Goal: Task Accomplishment & Management: Complete application form

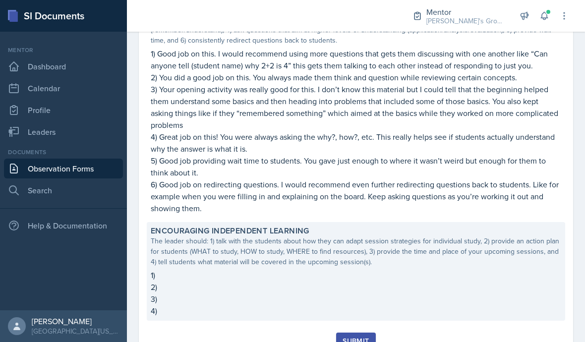
click at [359, 278] on p "1)" at bounding box center [356, 275] width 411 height 12
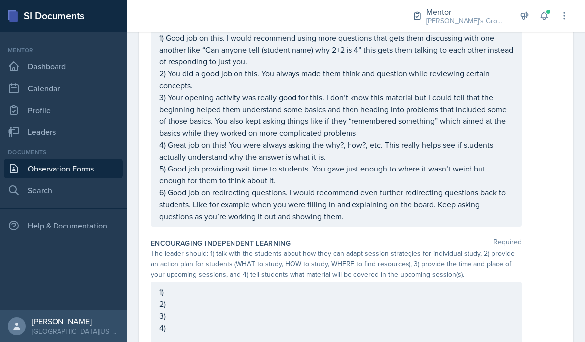
scroll to position [1035, 0]
click at [285, 294] on div "1) 2) 3) 4)" at bounding box center [336, 313] width 371 height 63
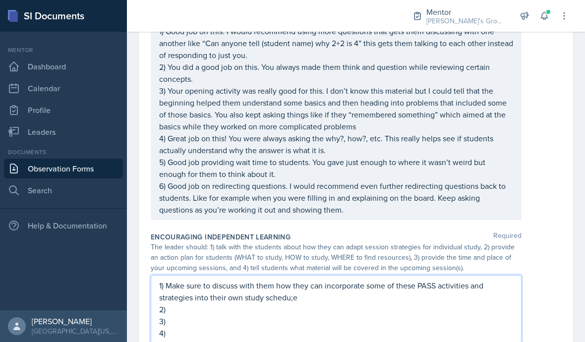
scroll to position [1040, 0]
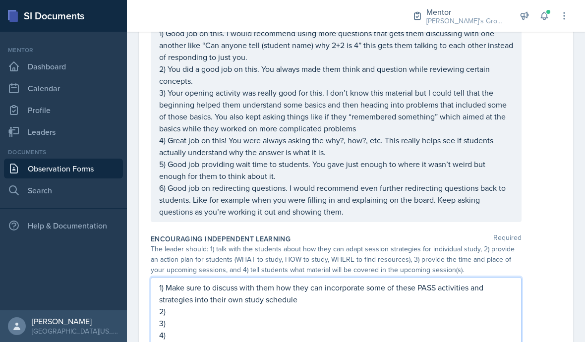
click at [370, 322] on p "3)" at bounding box center [336, 323] width 354 height 12
click at [319, 314] on p "2)" at bounding box center [336, 311] width 354 height 12
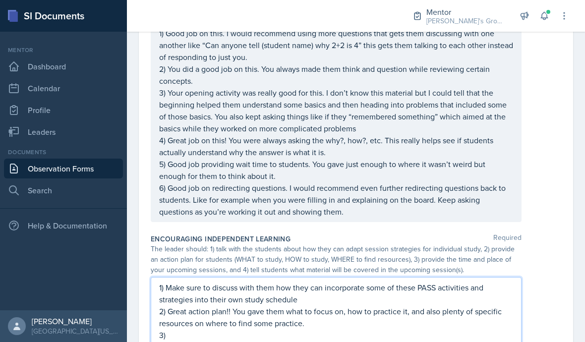
click at [178, 329] on p "3)" at bounding box center [336, 335] width 354 height 12
click at [384, 341] on p "4)" at bounding box center [336, 347] width 354 height 12
click at [521, 287] on div "1) Make sure to discuss with them how they can incorporate some of these PASS a…" at bounding box center [336, 323] width 371 height 92
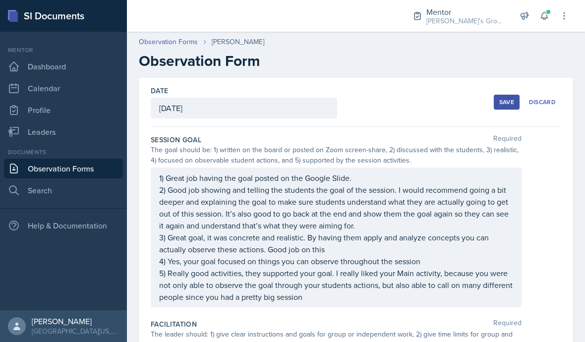
scroll to position [0, 0]
click at [503, 98] on div "Save" at bounding box center [506, 102] width 15 height 8
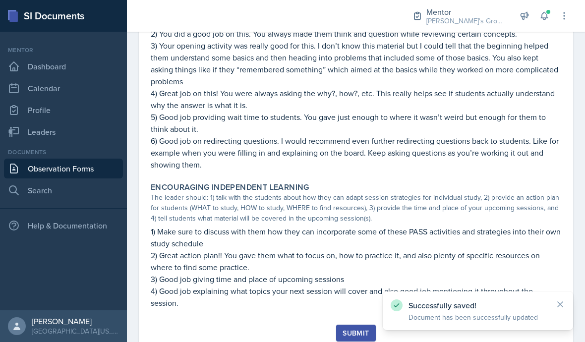
click at [50, 159] on link "Observation Forms" at bounding box center [63, 169] width 119 height 20
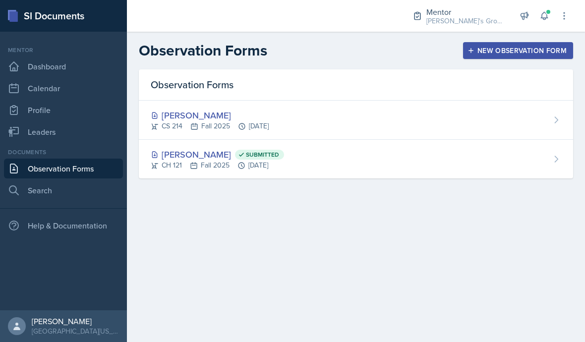
click at [56, 172] on link "Observation Forms" at bounding box center [63, 169] width 119 height 20
click at [48, 173] on link "Observation Forms" at bounding box center [63, 169] width 119 height 20
click at [70, 217] on div "Help & Documentation" at bounding box center [63, 226] width 119 height 20
click at [86, 165] on link "Observation Forms" at bounding box center [63, 169] width 119 height 20
